Goal: Task Accomplishment & Management: Use online tool/utility

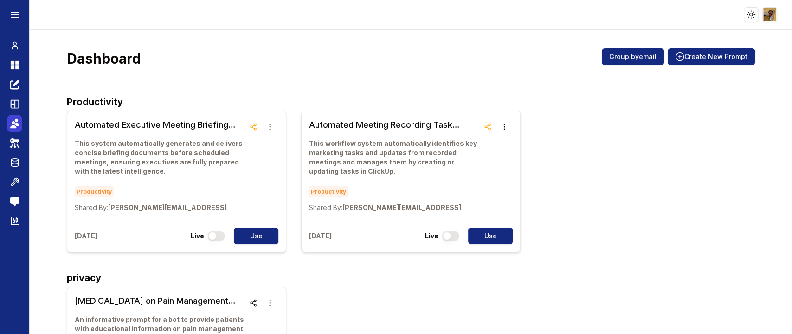
click at [14, 127] on icon at bounding box center [13, 126] width 6 height 3
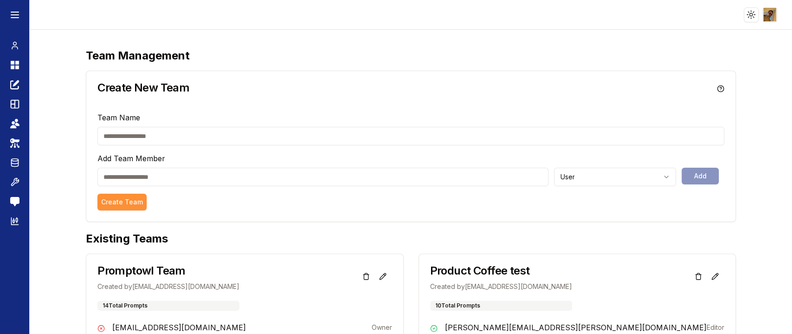
click at [761, 16] on div "Toggle theme Toggle user menu" at bounding box center [762, 14] width 37 height 15
click at [770, 16] on html "Toggle theme Toggle user menu Chat Dashboard Create Prompts Templates Teams API…" at bounding box center [396, 167] width 792 height 334
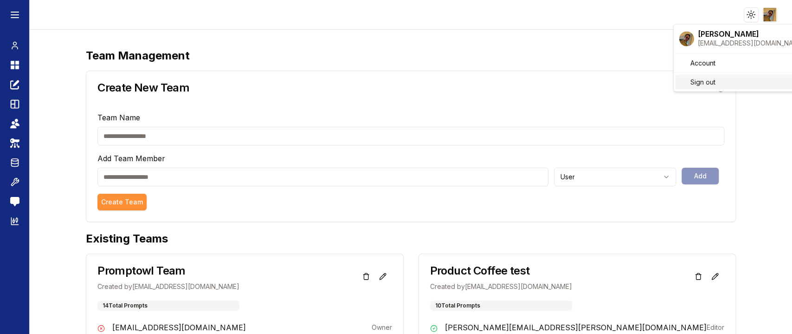
click at [695, 82] on span "Sign out" at bounding box center [702, 81] width 25 height 9
